Goal: Information Seeking & Learning: Learn about a topic

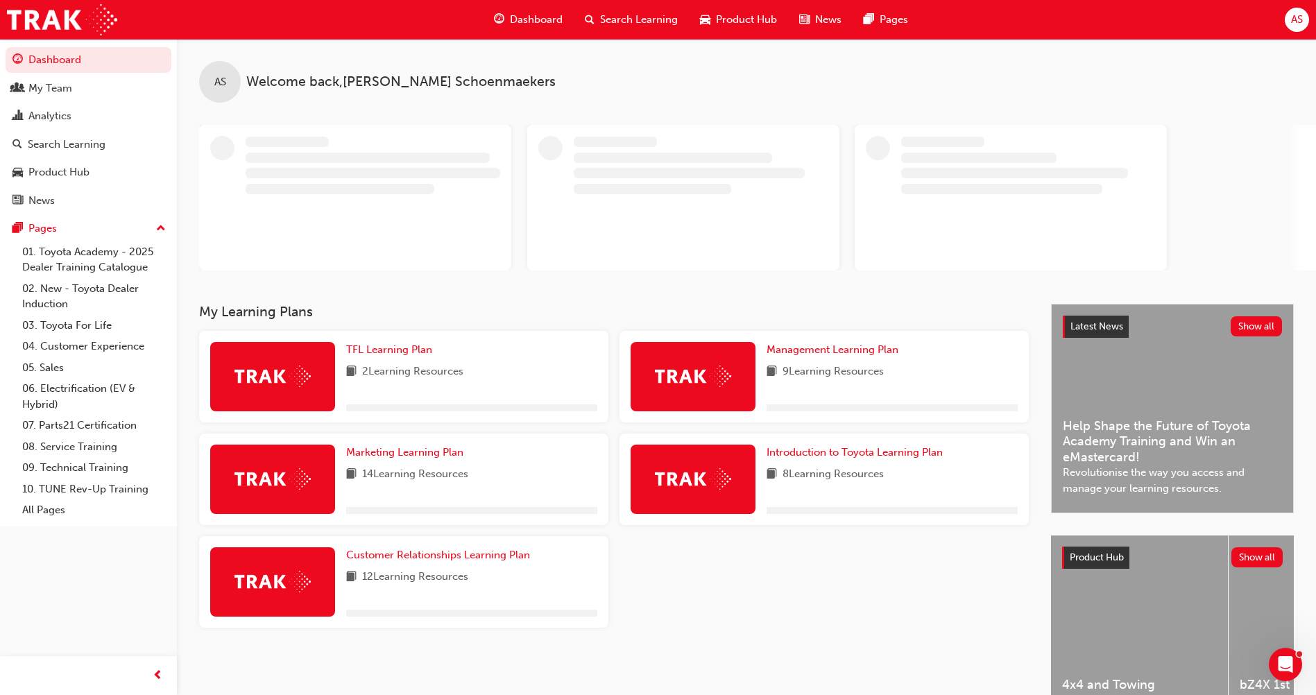
click at [635, 17] on span "Search Learning" at bounding box center [639, 20] width 78 height 16
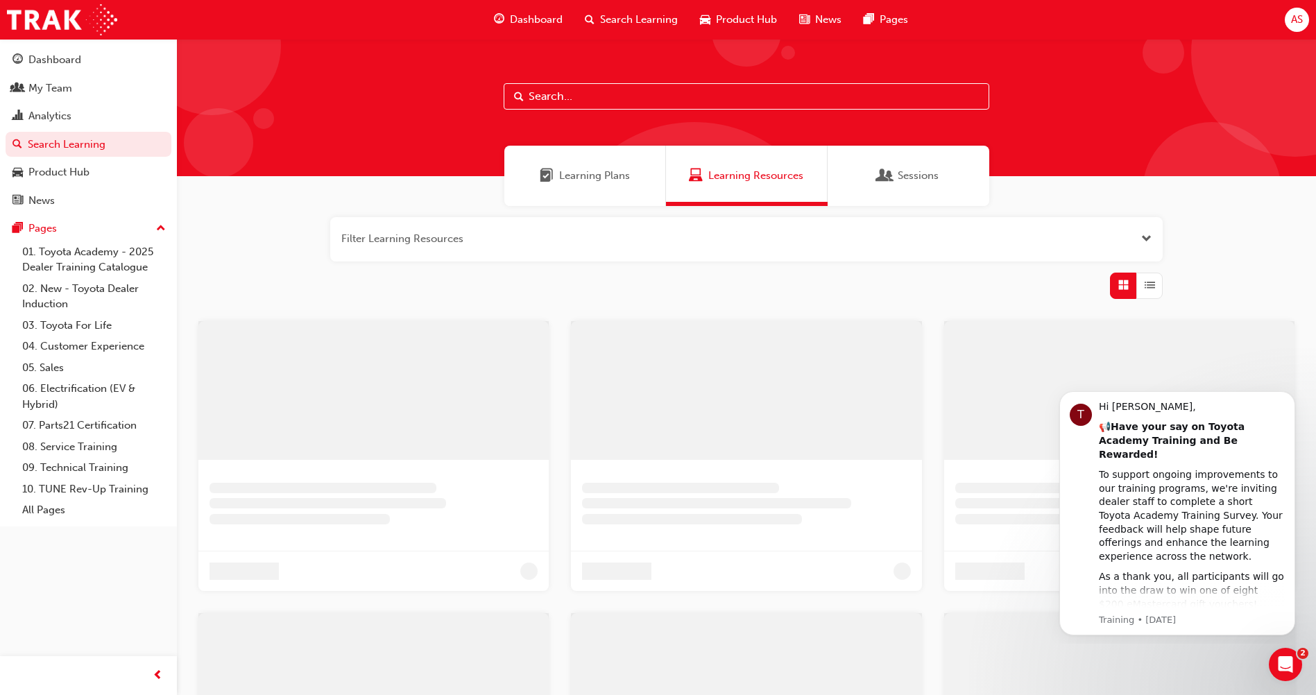
click at [548, 94] on input "text" at bounding box center [747, 96] width 486 height 26
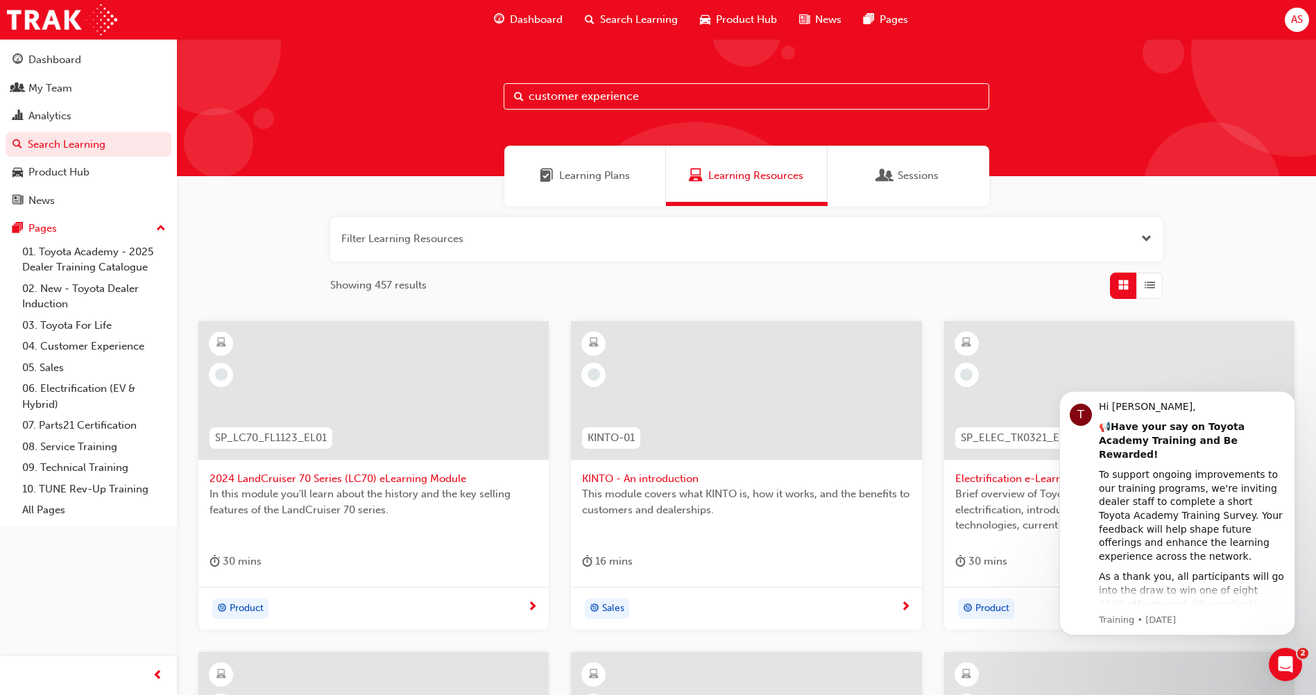
type input "customer experience"
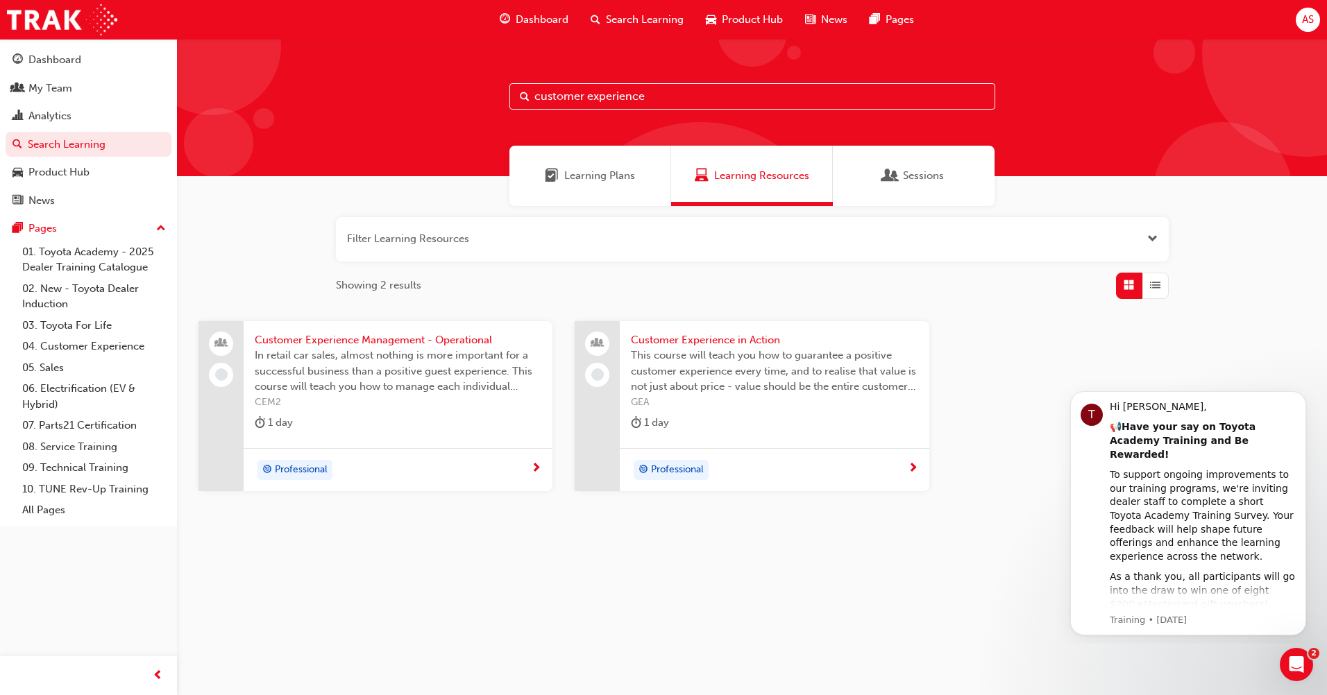
click at [677, 345] on span "Customer Experience in Action" at bounding box center [774, 340] width 287 height 16
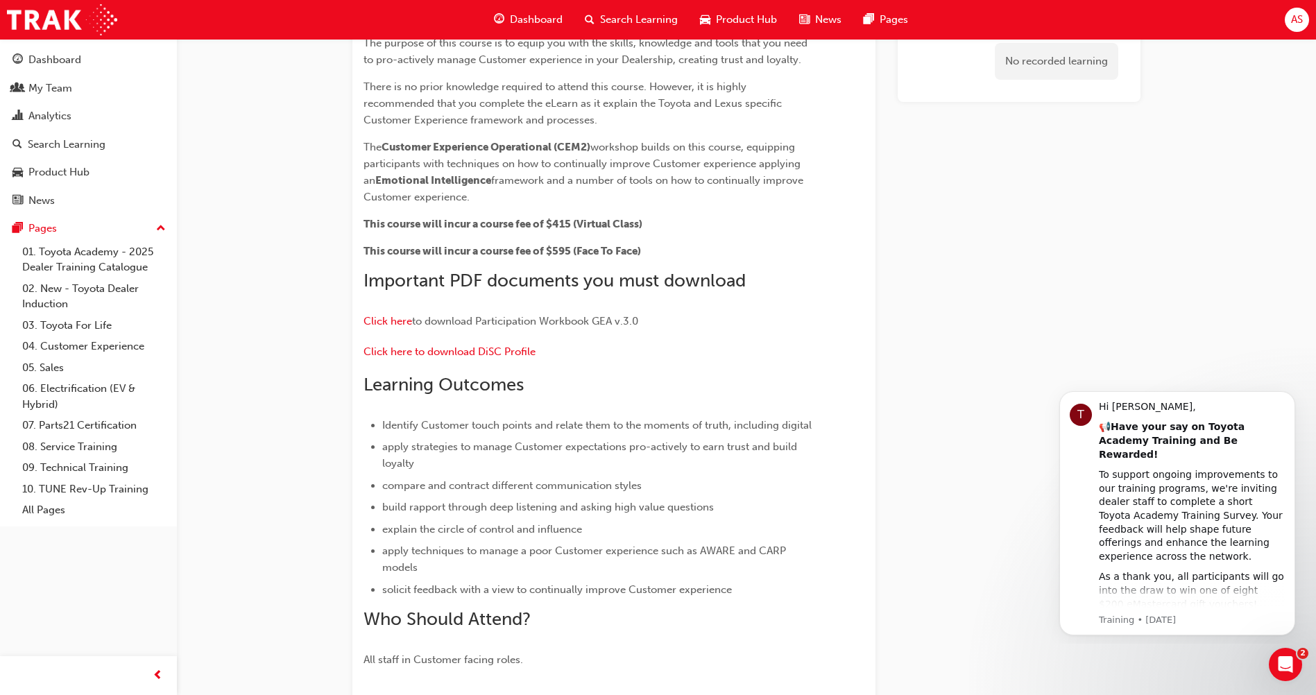
scroll to position [148, 0]
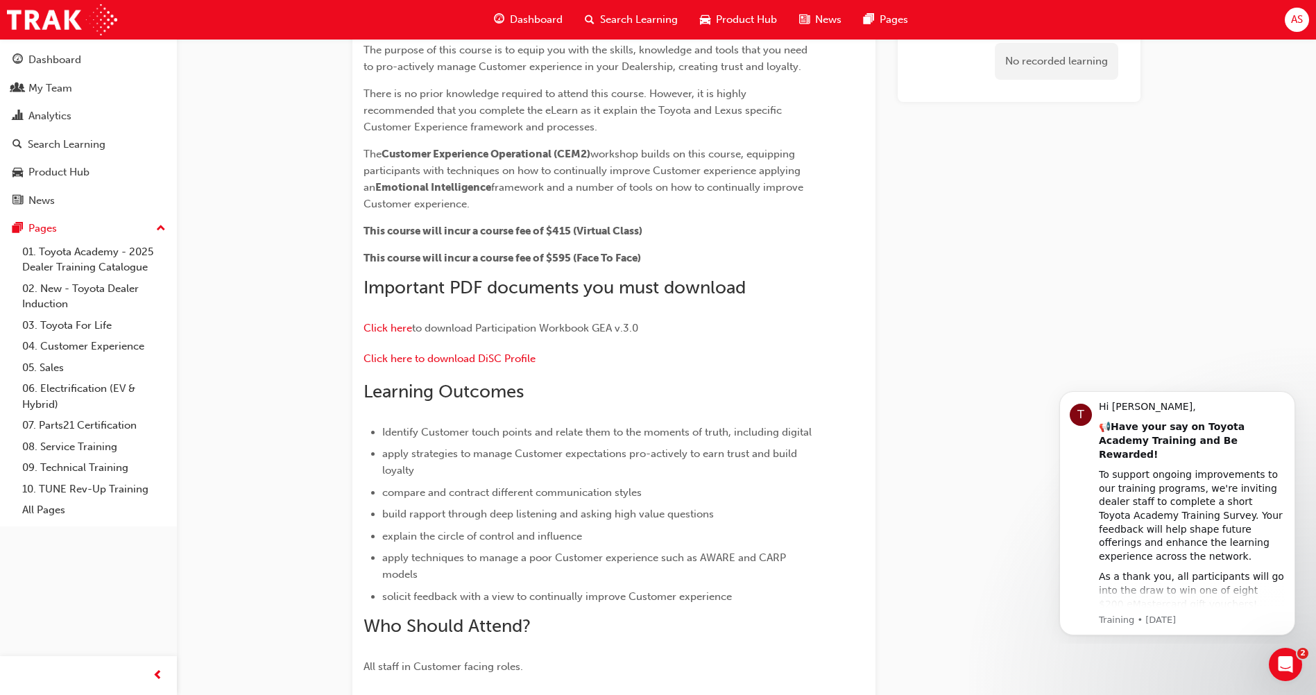
click at [629, 22] on span "Search Learning" at bounding box center [639, 20] width 78 height 16
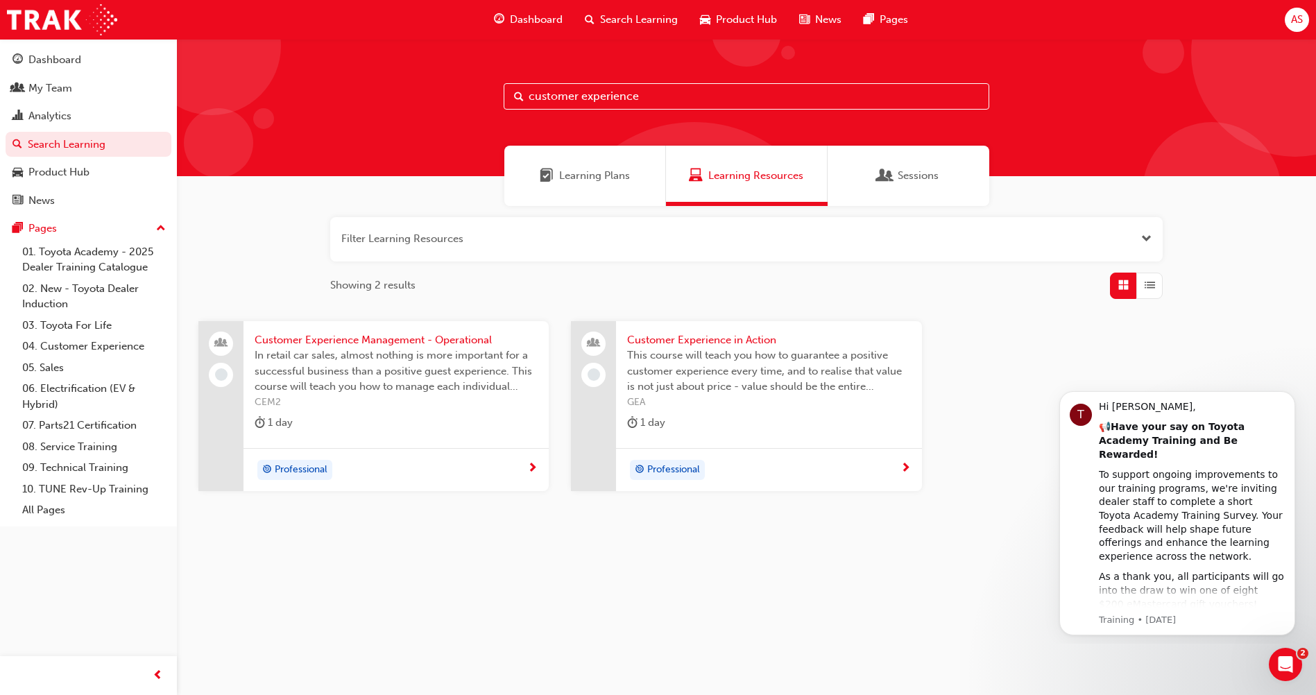
click at [468, 93] on div "customer experience Learning Plans Learning Resources Sessions Filter Learning …" at bounding box center [746, 315] width 1139 height 552
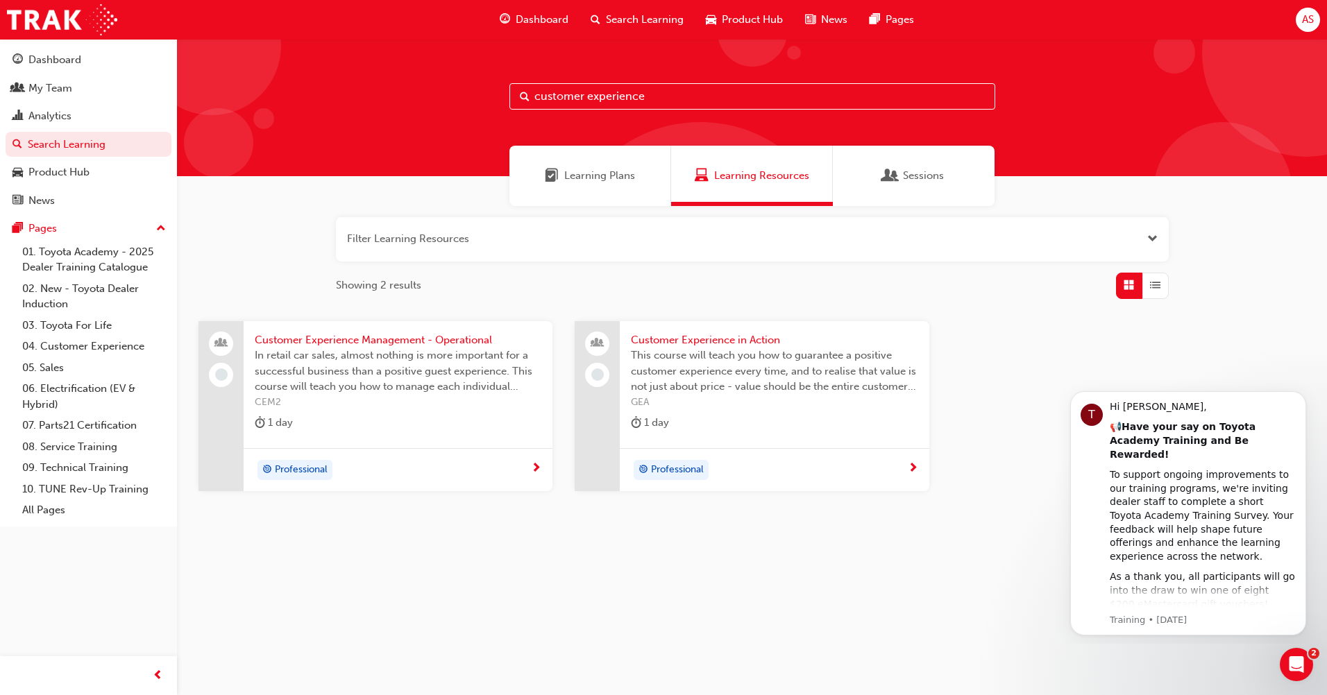
click at [576, 90] on input "customer experience" at bounding box center [752, 96] width 486 height 26
drag, startPoint x: 647, startPoint y: 91, endPoint x: 491, endPoint y: 102, distance: 156.5
click at [491, 102] on div "customer experience" at bounding box center [752, 107] width 1150 height 137
type input "customers"
